Goal: Information Seeking & Learning: Learn about a topic

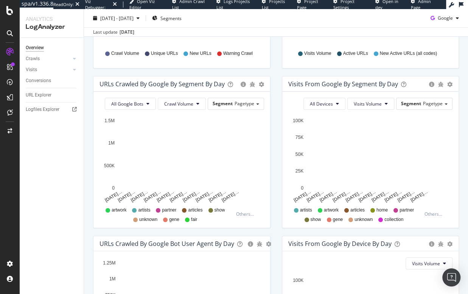
scroll to position [26, 0]
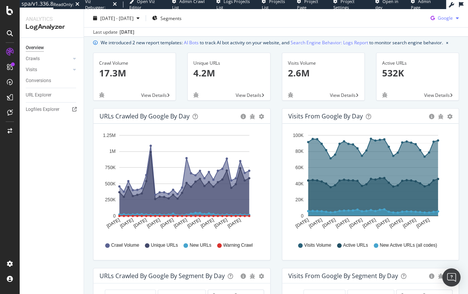
click at [440, 18] on span "Google" at bounding box center [445, 18] width 15 height 6
click at [443, 50] on span "Bing" at bounding box center [445, 47] width 28 height 7
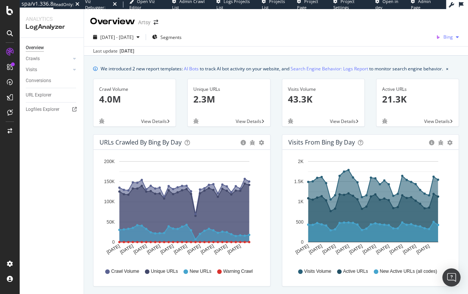
click at [444, 36] on span "Bing" at bounding box center [447, 37] width 9 height 6
click at [412, 45] on span "OpenAI" at bounding box center [409, 44] width 28 height 7
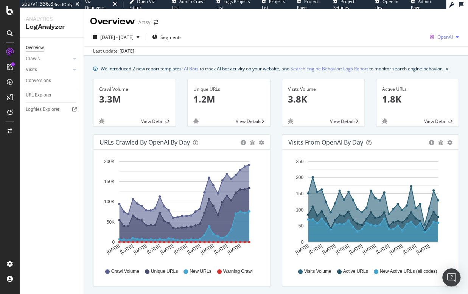
click at [456, 37] on icon "button" at bounding box center [457, 37] width 3 height 5
click at [405, 55] on span "Other AI Bots" at bounding box center [402, 58] width 28 height 7
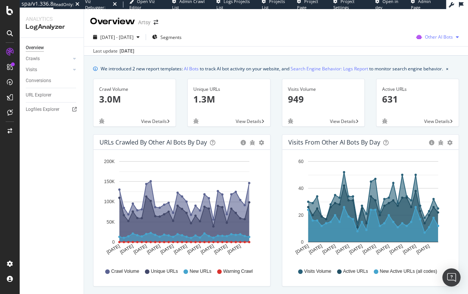
click at [438, 38] on span "Other AI Bots" at bounding box center [439, 37] width 28 height 6
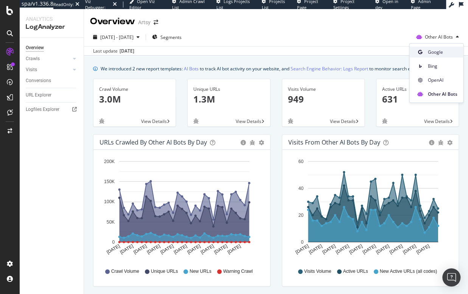
click at [438, 50] on span "Google" at bounding box center [442, 52] width 30 height 7
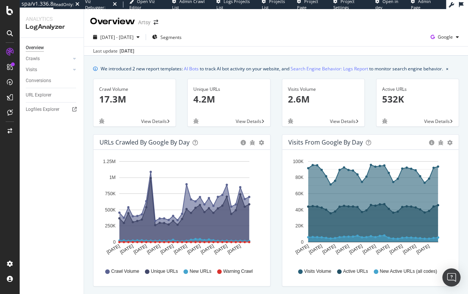
click at [261, 29] on div "[DATE] - [DATE] Segments Google Last update [DATE]" at bounding box center [276, 42] width 384 height 28
